Goal: Task Accomplishment & Management: Complete application form

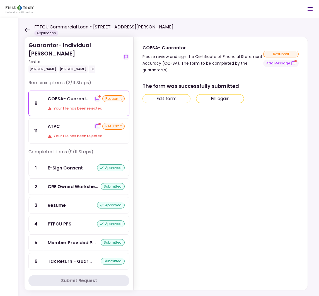
click at [80, 128] on div "ATPC resubmit" at bounding box center [86, 126] width 77 height 7
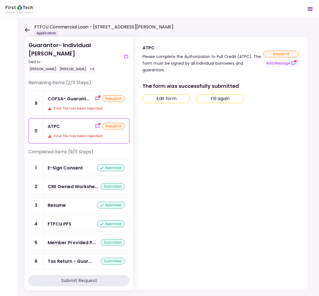
click at [234, 99] on button "Fill again" at bounding box center [220, 98] width 48 height 9
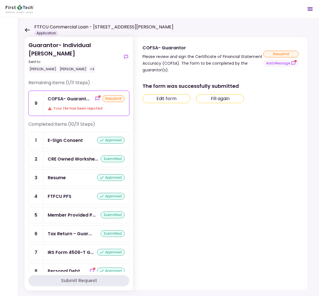
click at [78, 107] on div "Your file has been rejected" at bounding box center [86, 109] width 77 height 6
click at [234, 96] on button "Fill again" at bounding box center [220, 98] width 48 height 9
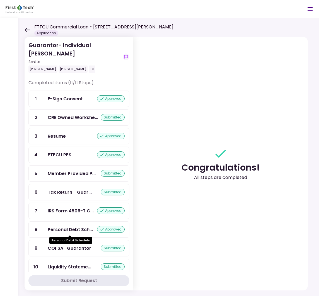
click at [74, 231] on div "Personal Debt Sch..." at bounding box center [70, 229] width 45 height 7
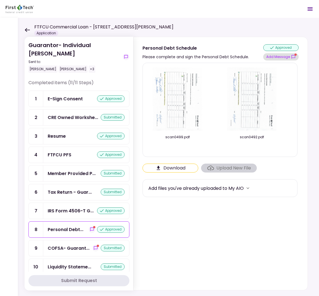
click at [283, 58] on button "Add Message" at bounding box center [280, 56] width 35 height 7
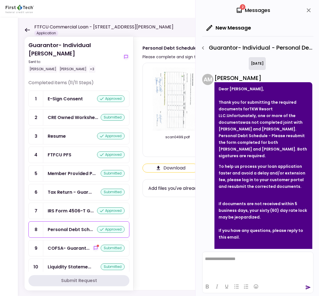
scroll to position [17, 0]
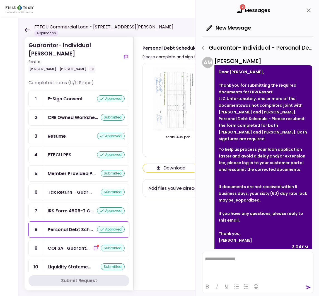
click at [106, 248] on div "submitted" at bounding box center [113, 248] width 24 height 7
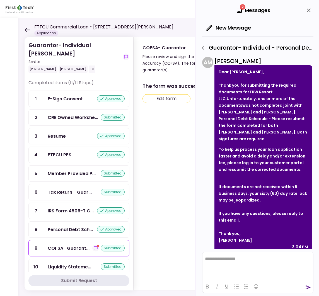
click at [311, 9] on icon "close" at bounding box center [308, 10] width 7 height 7
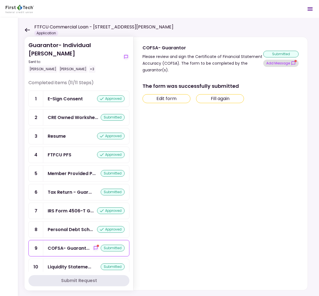
click at [282, 64] on button "Add Message" at bounding box center [280, 63] width 35 height 7
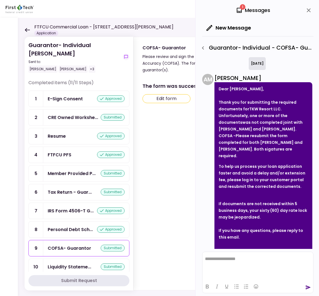
scroll to position [155, 0]
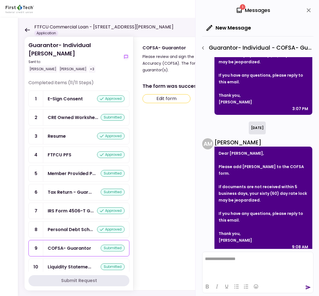
click at [216, 264] on html "**********" at bounding box center [257, 259] width 111 height 14
click at [65, 249] on div "COFSA- Guarantor" at bounding box center [69, 248] width 43 height 7
click at [175, 100] on button "Edit form" at bounding box center [166, 98] width 48 height 9
click at [306, 11] on icon "close" at bounding box center [308, 10] width 7 height 7
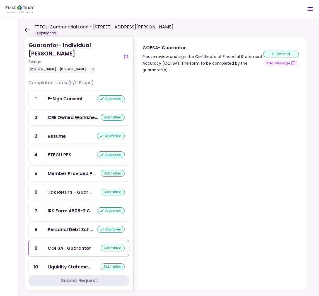
click at [26, 30] on icon at bounding box center [27, 30] width 5 height 4
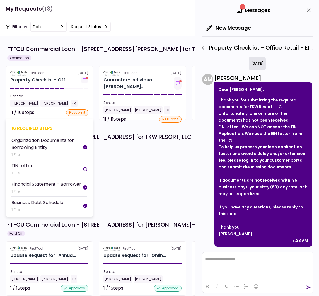
scroll to position [0, 0]
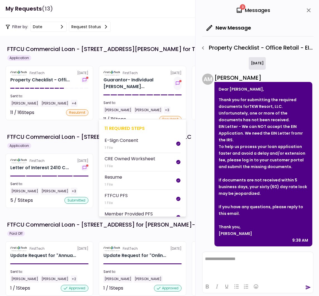
click at [142, 91] on section "FirstTech 21 Aug Guarantor- Individual Tom... Sent to: Tom White Ray Allen +3 1…" at bounding box center [142, 93] width 87 height 54
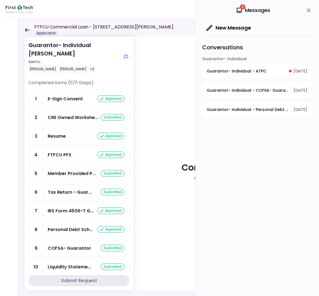
click at [225, 72] on span "Guarantor- Individual - ATPC" at bounding box center [236, 71] width 60 height 6
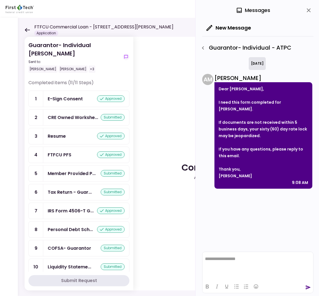
click at [149, 88] on section "Congratulations! All steps are completed" at bounding box center [220, 163] width 174 height 253
click at [202, 47] on icon "button" at bounding box center [202, 48] width 7 height 7
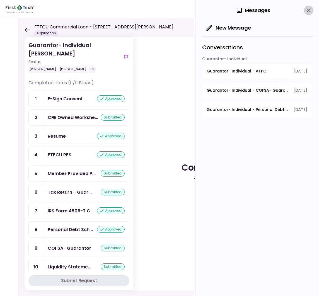
click at [306, 11] on icon "close" at bounding box center [308, 10] width 7 height 7
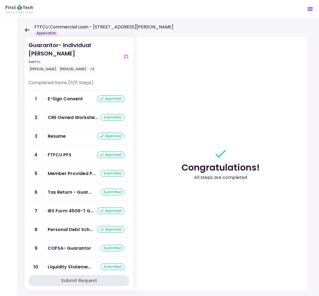
click at [28, 28] on icon at bounding box center [27, 30] width 5 height 4
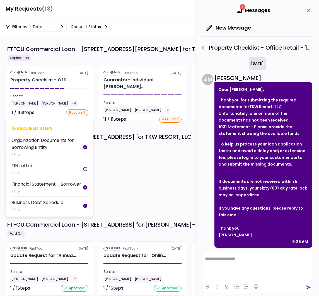
scroll to position [1, 0]
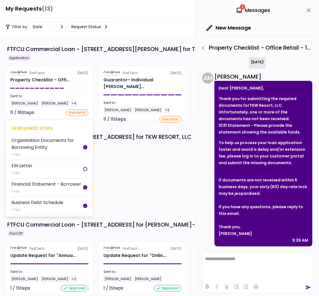
click at [82, 85] on section "FirstTech 21 Aug Property Checklist - Offi... Sent to: Tom White Ray Allen +4 1…" at bounding box center [49, 93] width 87 height 54
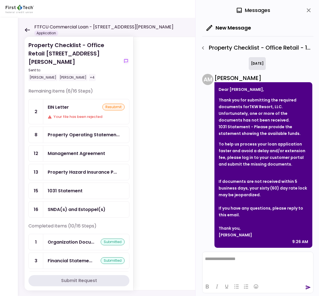
scroll to position [1, 0]
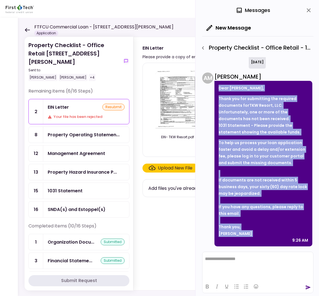
drag, startPoint x: 219, startPoint y: 88, endPoint x: 265, endPoint y: 238, distance: 156.7
click at [265, 238] on div "Dear Tom White, Thank you for submitting the required documents for TKW Resort,…" at bounding box center [263, 163] width 98 height 165
copy div "Dear Tom White, Thank you for submitting the required documents for TKW Resort,…"
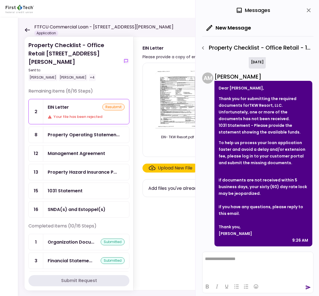
click at [26, 29] on icon at bounding box center [27, 30] width 5 height 4
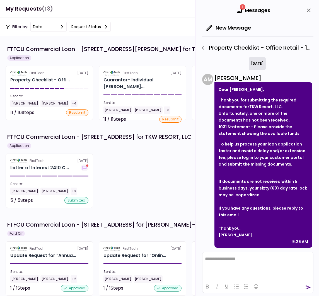
scroll to position [1, 0]
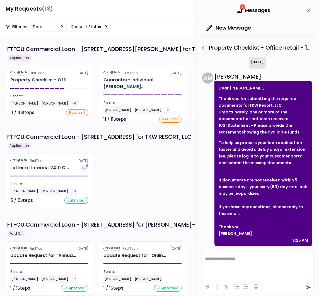
click at [179, 176] on div "FirstTech 20 Aug Letter of Interest 2410 C... Sent to: Tom White Kate White +3 …" at bounding box center [160, 180] width 308 height 54
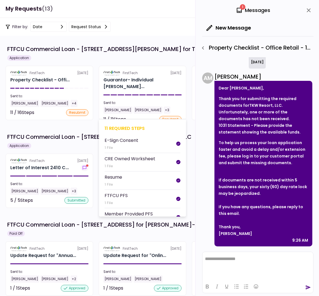
click at [158, 100] on div "Sent to:" at bounding box center [142, 102] width 78 height 5
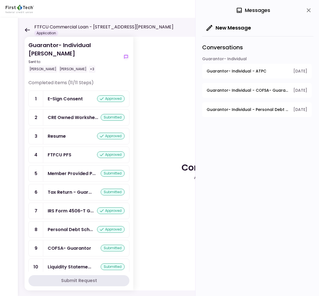
click at [27, 28] on icon at bounding box center [27, 30] width 5 height 4
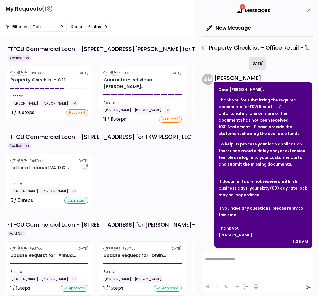
scroll to position [1, 0]
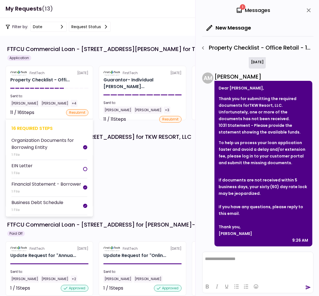
click at [73, 94] on div "Sent to:" at bounding box center [49, 96] width 78 height 5
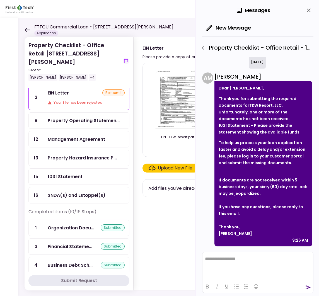
scroll to position [4, 0]
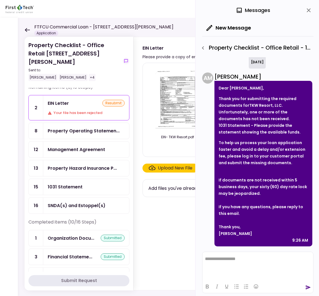
click at [58, 183] on div "1031 Statement" at bounding box center [65, 186] width 35 height 7
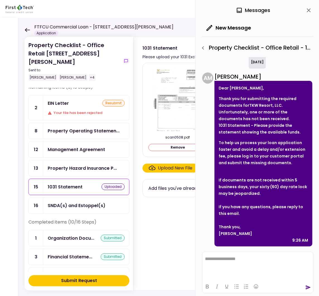
click at [85, 281] on div "Submit Request" at bounding box center [79, 280] width 36 height 7
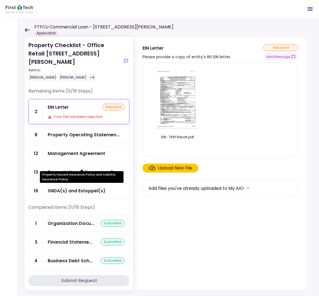
click at [87, 169] on div "Property Hazard Insurance P..." at bounding box center [82, 172] width 69 height 7
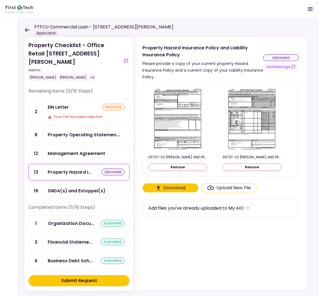
click at [113, 282] on button "Submit Request" at bounding box center [78, 280] width 101 height 11
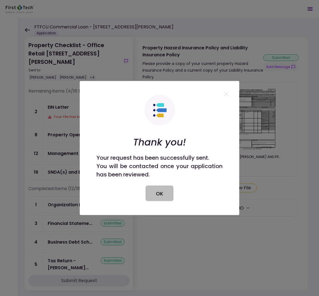
click at [162, 197] on button "OK" at bounding box center [159, 194] width 28 height 16
